Goal: Find contact information: Find contact information

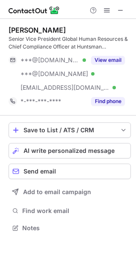
scroll to position [221, 136]
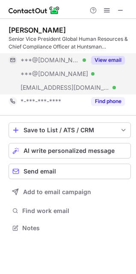
click at [111, 58] on button "View email" at bounding box center [108, 60] width 34 height 9
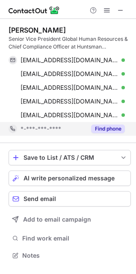
scroll to position [249, 136]
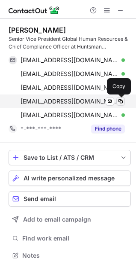
click at [123, 98] on span at bounding box center [120, 101] width 7 height 7
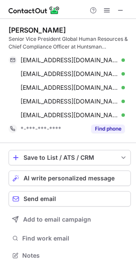
scroll to position [249, 136]
